Goal: Task Accomplishment & Management: Use online tool/utility

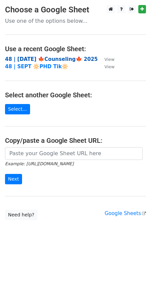
click at [23, 58] on strong "48 | [DATE] 🍁Counseling🍁 2025" at bounding box center [51, 59] width 93 height 6
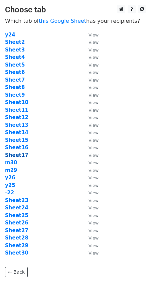
click at [17, 155] on strong "Sheet17" at bounding box center [16, 155] width 23 height 6
click at [56, 20] on link "this Google Sheet" at bounding box center [62, 21] width 47 height 6
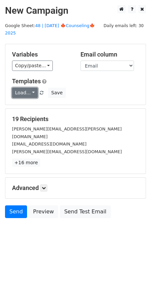
click at [26, 88] on link "Load..." at bounding box center [25, 93] width 26 height 10
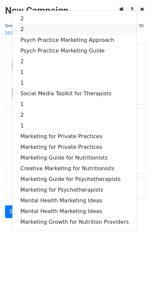
click at [58, 24] on link "2" at bounding box center [74, 29] width 124 height 11
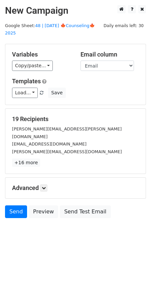
click at [46, 177] on div "Advanced Tracking Track Opens UTM Codes Track Clicks Filters Only include sprea…" at bounding box center [75, 187] width 140 height 21
click at [44, 186] on icon at bounding box center [44, 188] width 4 height 4
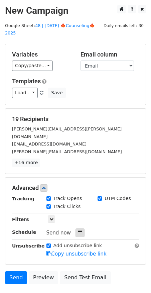
click at [78, 230] on icon at bounding box center [80, 232] width 4 height 5
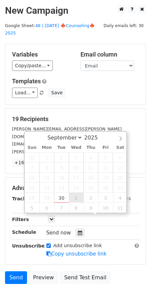
type input "2025-10-01 12:00"
select select "9"
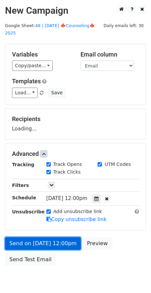
click at [53, 237] on link "Send on Oct 1 at 12:00pm" at bounding box center [43, 243] width 76 height 13
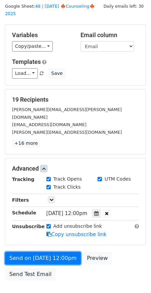
scroll to position [20, 0]
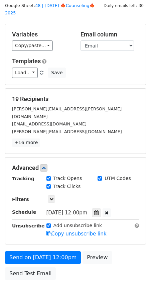
click at [27, 251] on div "Send on Oct 1 at 12:00pm Preview Send Test Email" at bounding box center [75, 267] width 151 height 32
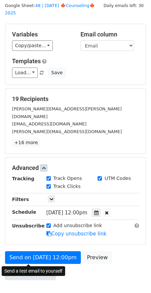
click at [25, 267] on link "Send Test Email" at bounding box center [30, 273] width 51 height 13
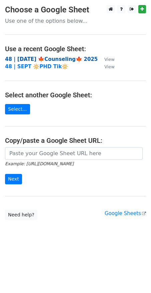
click at [60, 56] on strong "48 | [DATE] 🍁Counseling🍁 2025" at bounding box center [51, 59] width 93 height 6
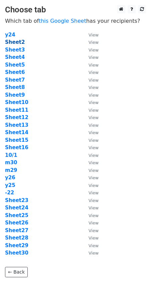
click at [14, 43] on strong "Sheet2" at bounding box center [15, 42] width 20 height 6
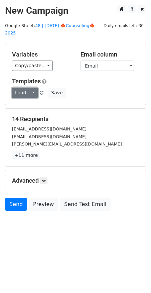
click at [21, 88] on link "Load..." at bounding box center [25, 93] width 26 height 10
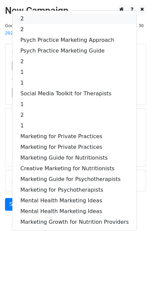
click at [44, 13] on link "2" at bounding box center [74, 18] width 124 height 11
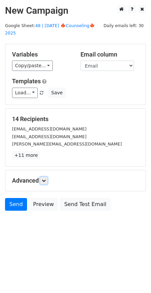
drag, startPoint x: 45, startPoint y: 174, endPoint x: 54, endPoint y: 186, distance: 15.3
click at [45, 178] on icon at bounding box center [44, 180] width 4 height 4
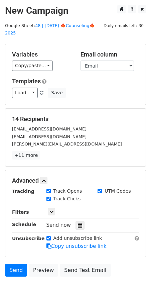
drag, startPoint x: 77, startPoint y: 217, endPoint x: 100, endPoint y: 212, distance: 23.3
click at [78, 223] on icon at bounding box center [80, 225] width 4 height 5
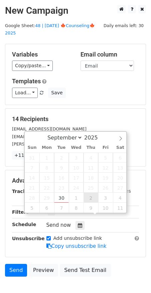
type input "[DATE] 12:00"
select select "9"
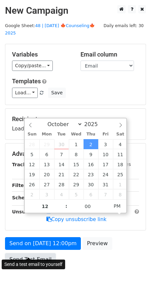
click at [25, 253] on link "Send Test Email" at bounding box center [30, 259] width 51 height 13
